Goal: Task Accomplishment & Management: Manage account settings

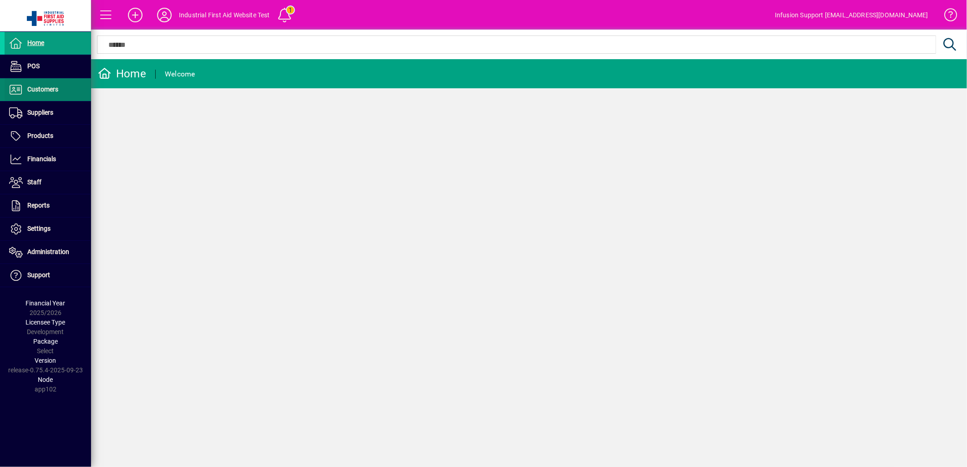
click at [42, 90] on span "Customers" at bounding box center [42, 89] width 31 height 7
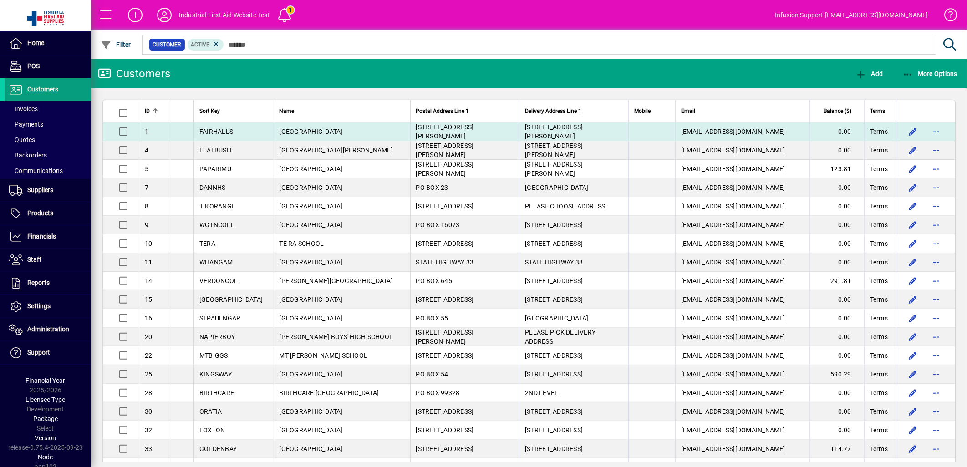
click at [297, 132] on span "FAIRHALL SCHOOL" at bounding box center [311, 131] width 63 height 7
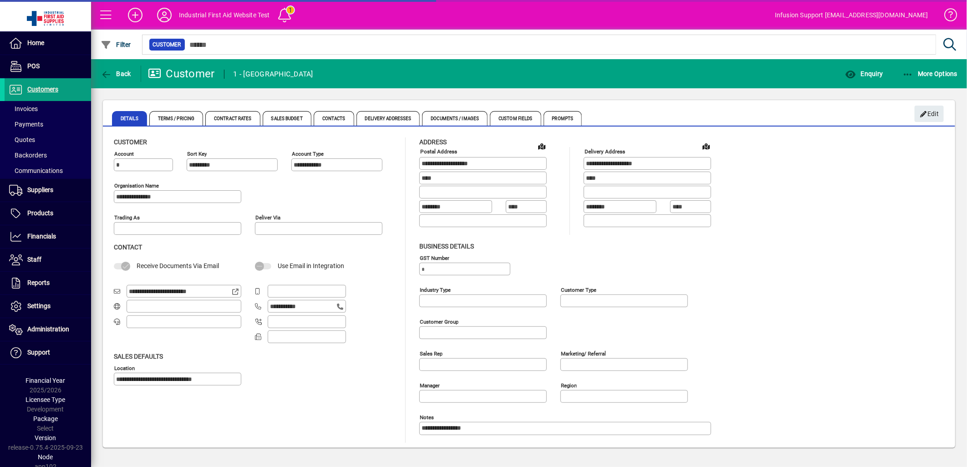
type input "**********"
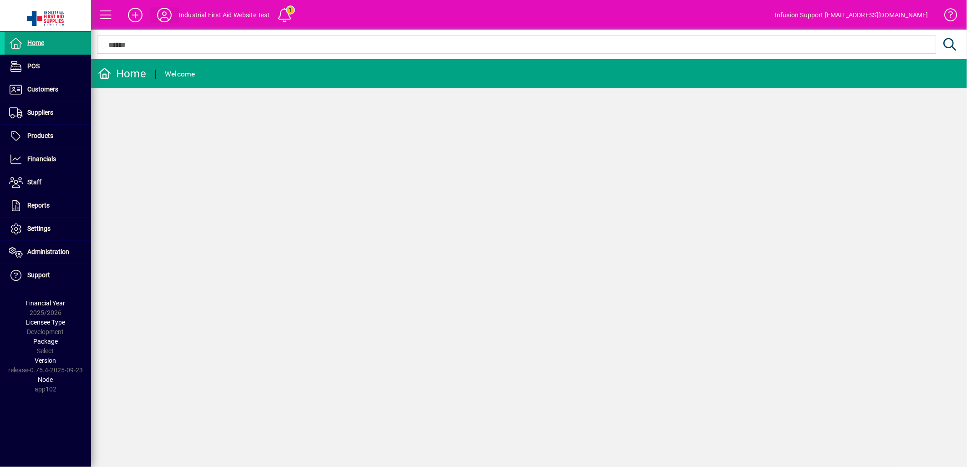
click at [162, 15] on icon at bounding box center [164, 15] width 18 height 15
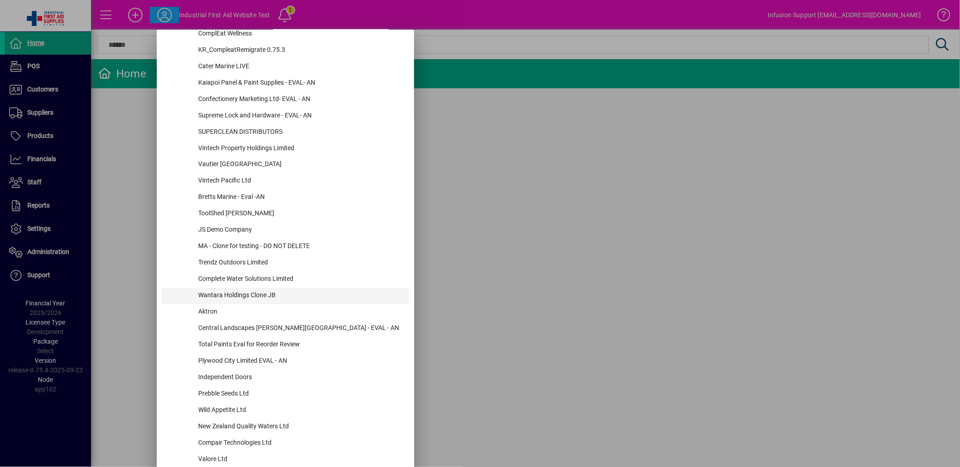
scroll to position [506, 0]
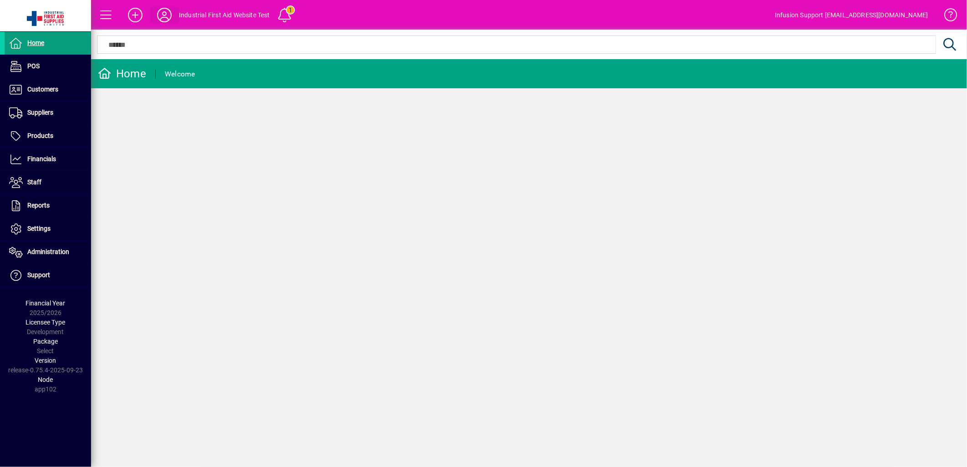
click at [161, 16] on icon at bounding box center [164, 15] width 18 height 15
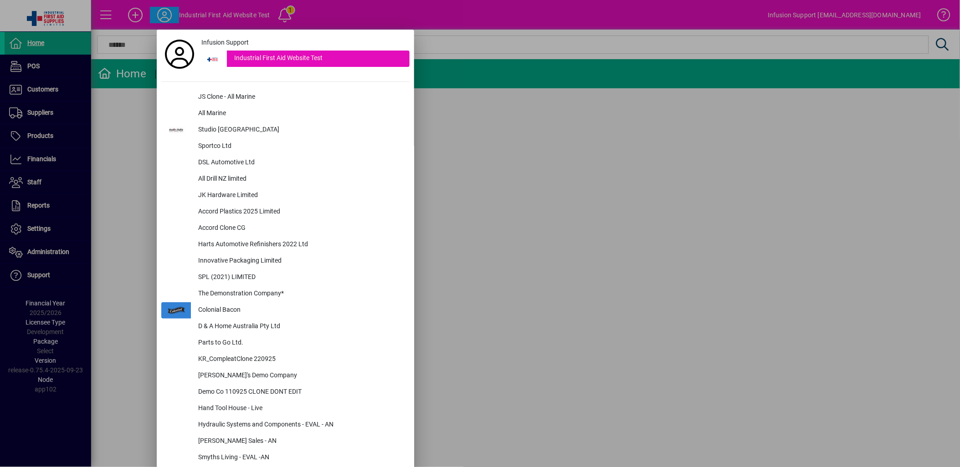
scroll to position [1303, 0]
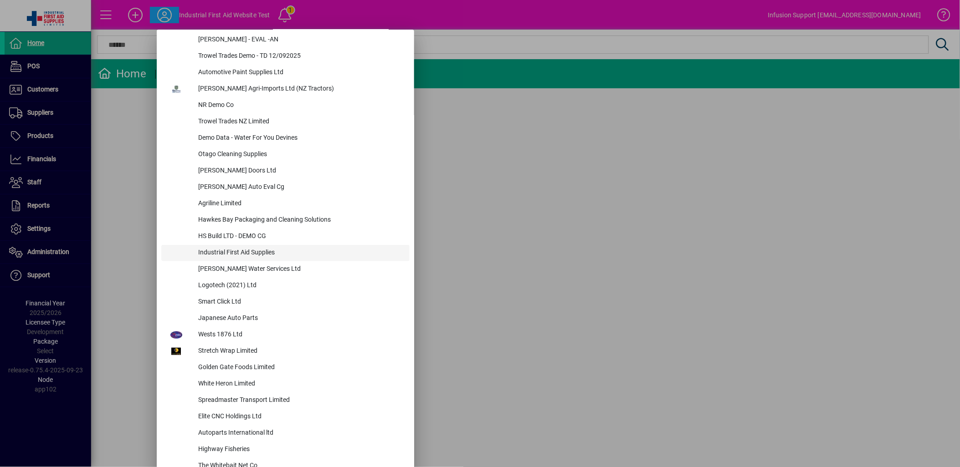
click at [238, 249] on div "Industrial First Aid Supplies" at bounding box center [300, 253] width 219 height 16
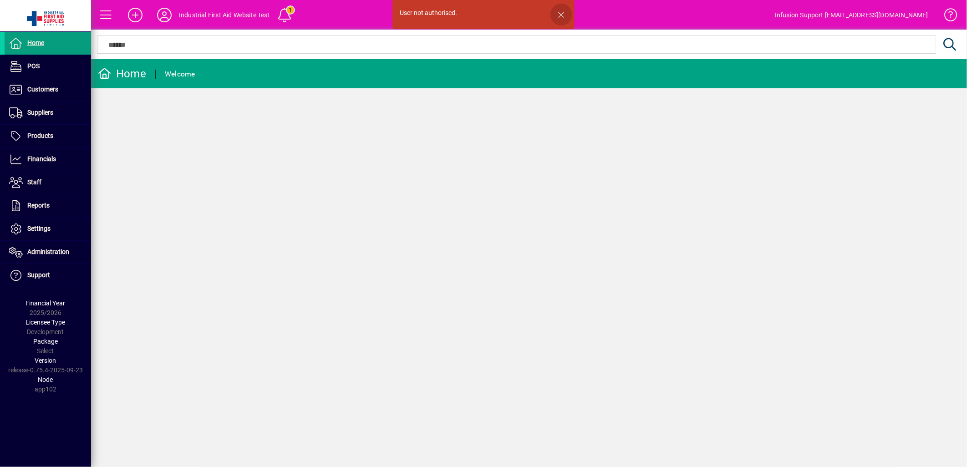
click at [560, 16] on span "button" at bounding box center [562, 15] width 22 height 22
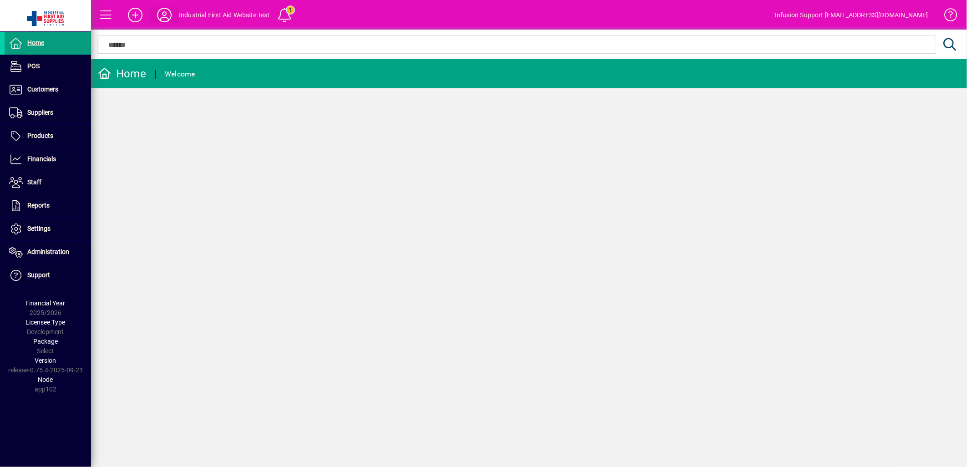
click at [168, 15] on icon at bounding box center [164, 15] width 18 height 15
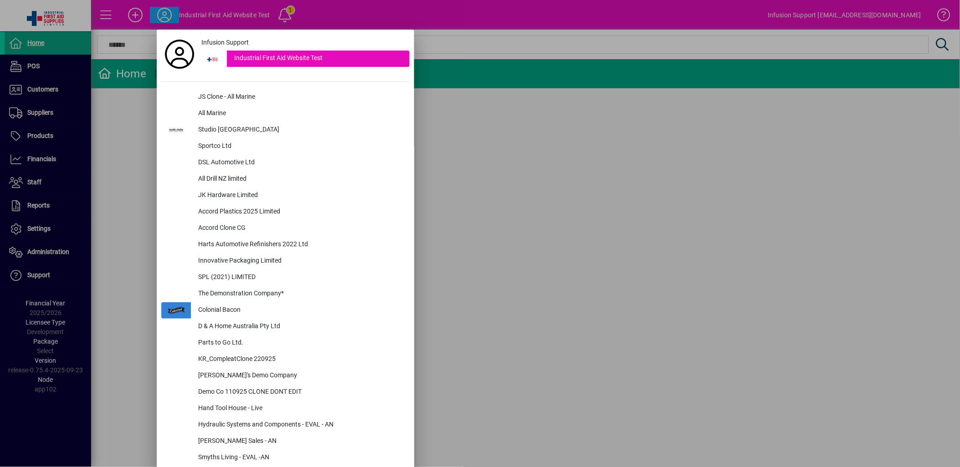
scroll to position [1303, 0]
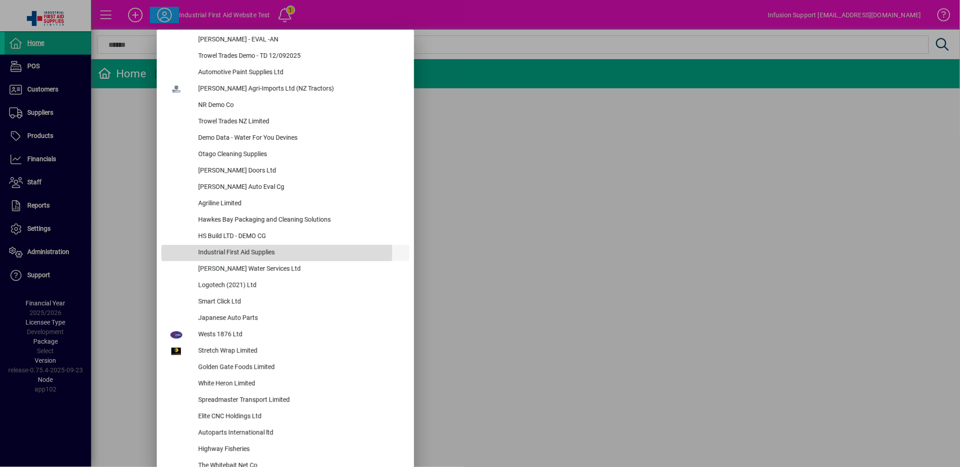
click at [263, 251] on div "Industrial First Aid Supplies" at bounding box center [300, 253] width 219 height 16
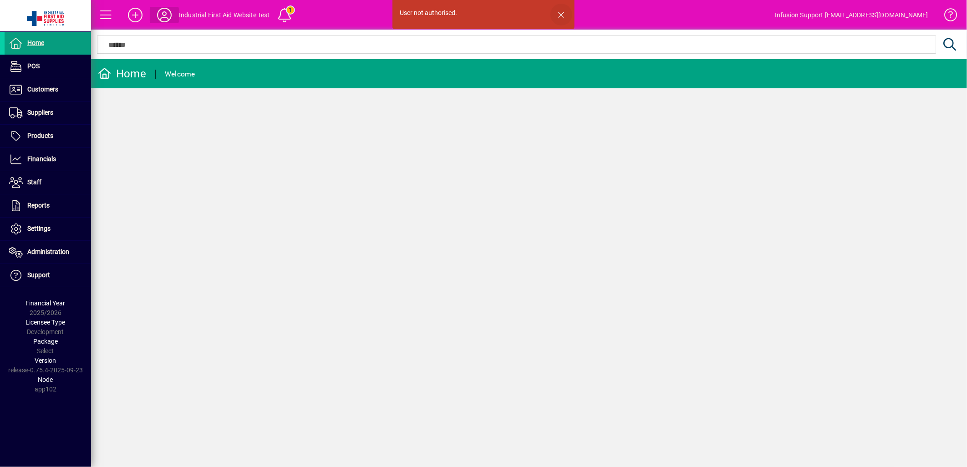
click at [561, 14] on span "button" at bounding box center [562, 15] width 22 height 22
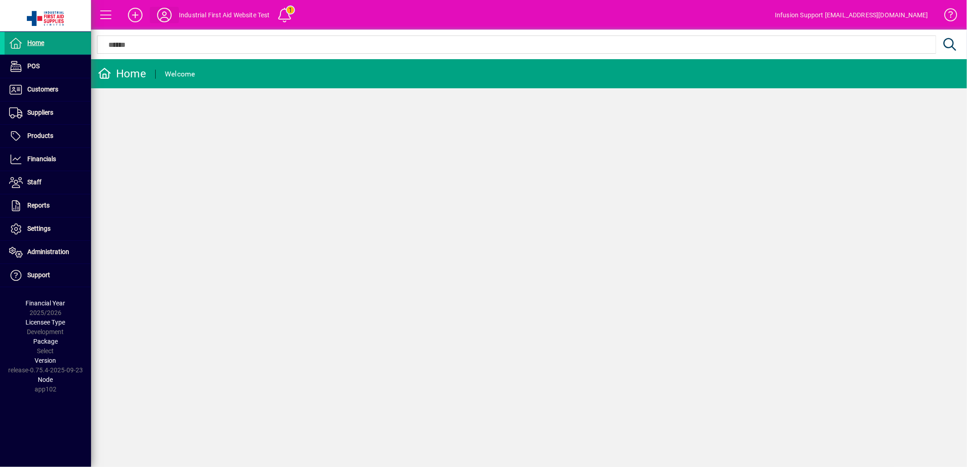
click at [164, 16] on icon at bounding box center [164, 15] width 18 height 15
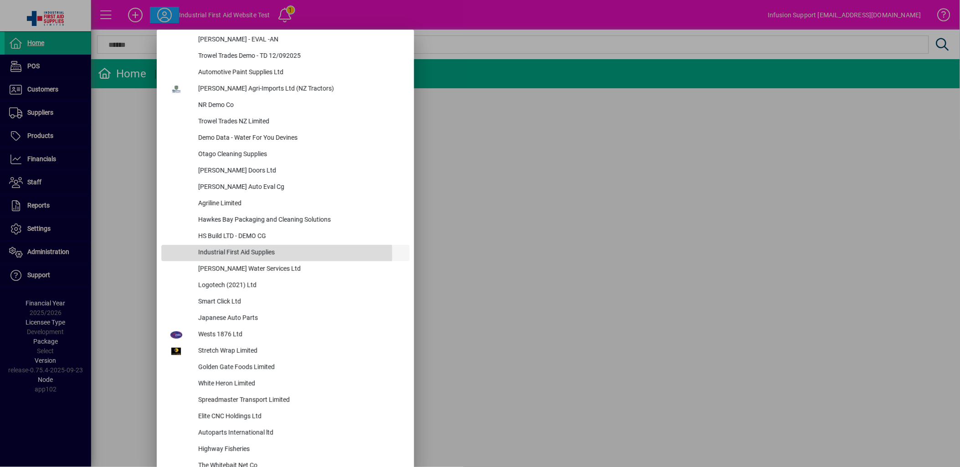
click at [252, 253] on div "Industrial First Aid Supplies" at bounding box center [300, 253] width 219 height 16
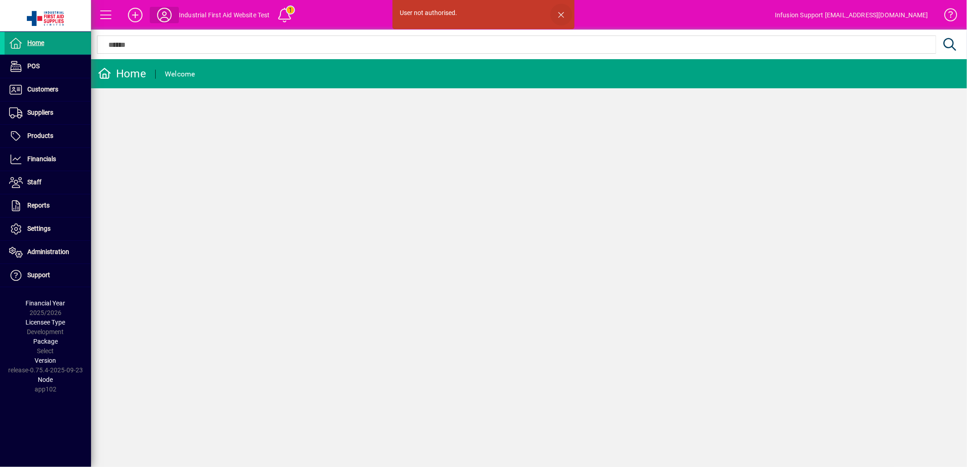
click at [562, 11] on span "button" at bounding box center [562, 15] width 22 height 22
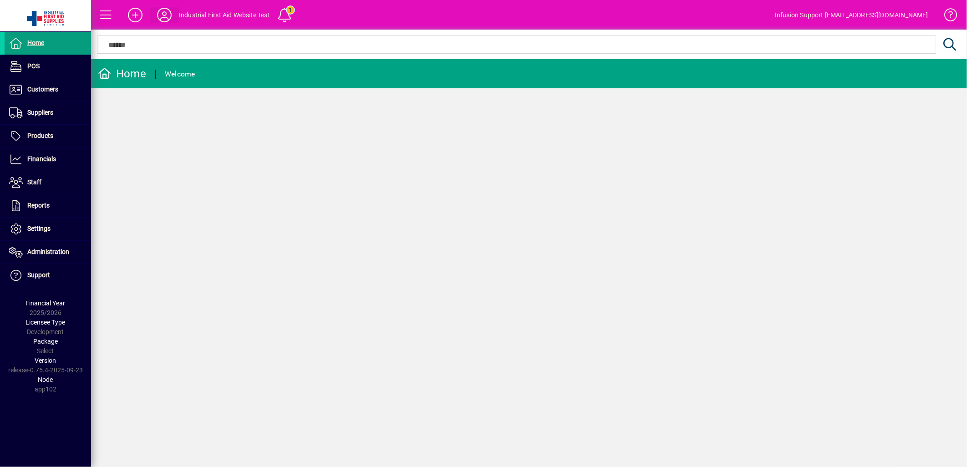
click at [159, 17] on icon at bounding box center [164, 15] width 18 height 15
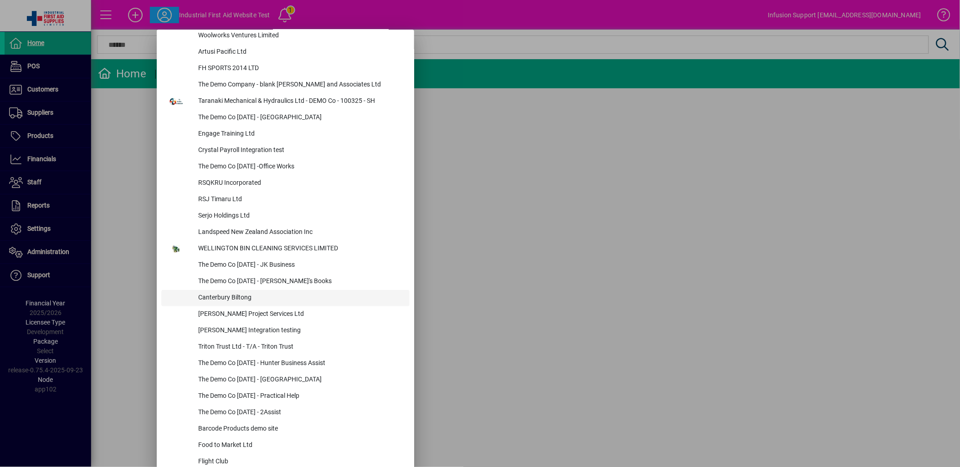
scroll to position [3871, 0]
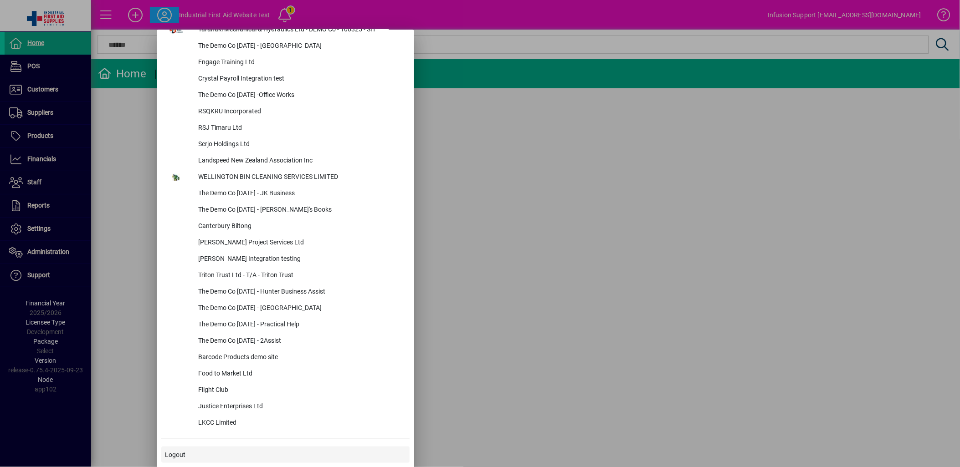
click at [180, 454] on span "Logout" at bounding box center [175, 455] width 20 height 10
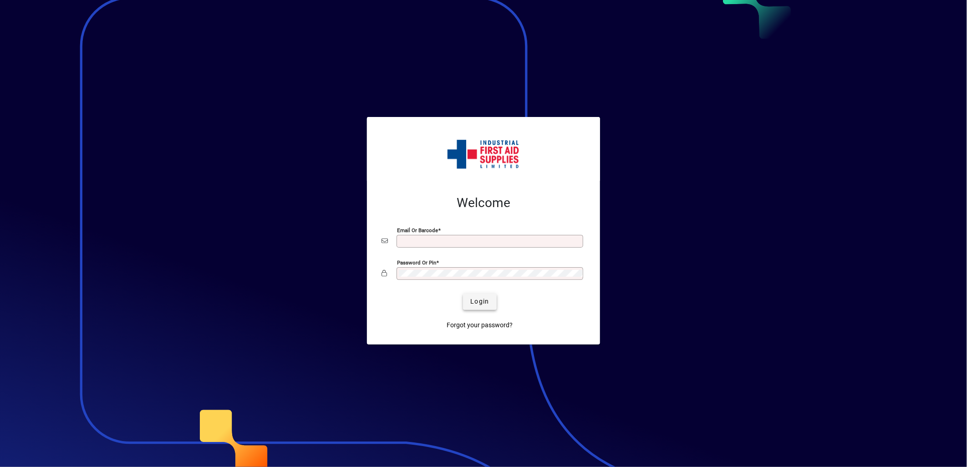
type input "**********"
click at [480, 302] on span "Login" at bounding box center [479, 302] width 19 height 10
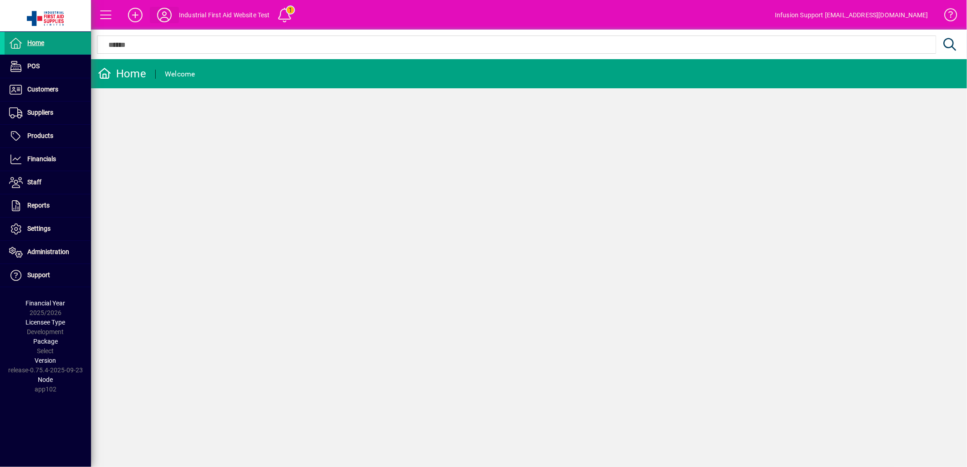
click at [163, 19] on icon at bounding box center [164, 15] width 18 height 15
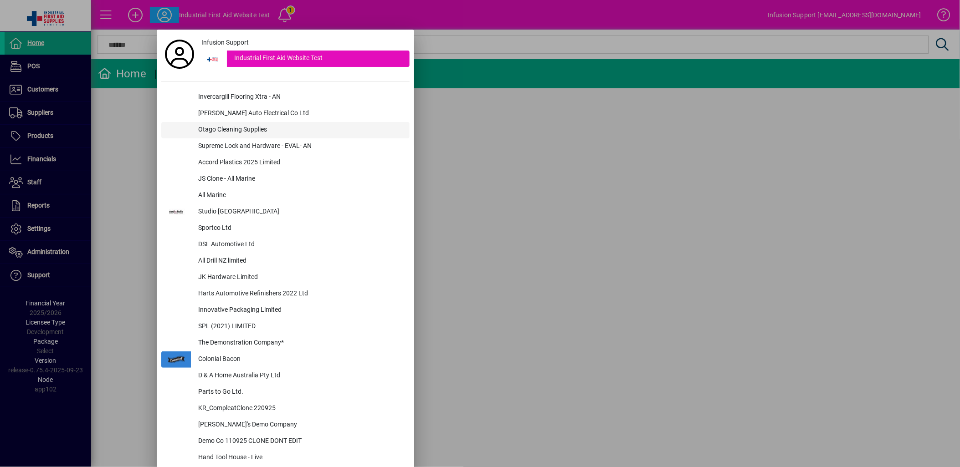
click at [245, 127] on div "Otago Cleaning Supplies" at bounding box center [300, 130] width 219 height 16
